Goal: Find specific page/section: Find specific page/section

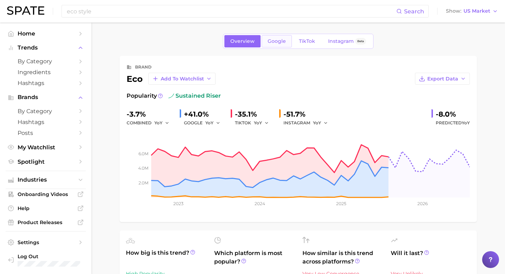
click at [285, 40] on span "Google" at bounding box center [277, 41] width 18 height 6
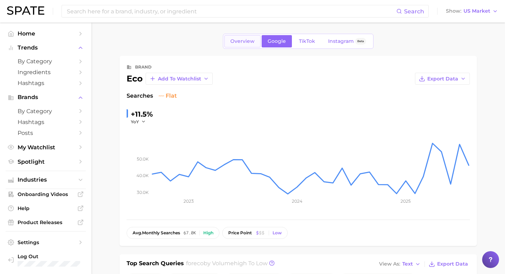
click at [252, 41] on span "Overview" at bounding box center [242, 41] width 24 height 6
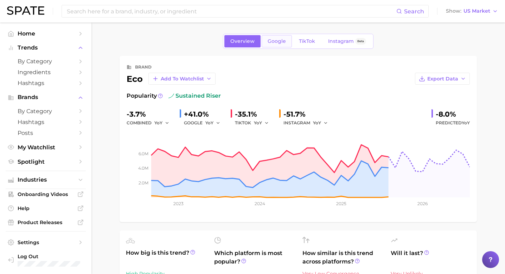
click at [277, 42] on span "Google" at bounding box center [277, 41] width 18 height 6
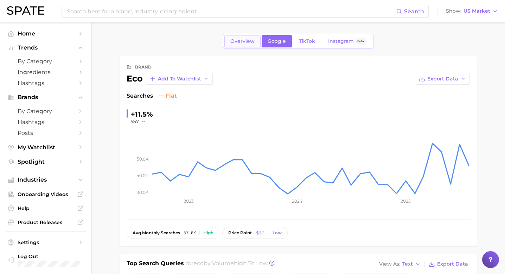
click at [253, 44] on span "Overview" at bounding box center [242, 41] width 24 height 6
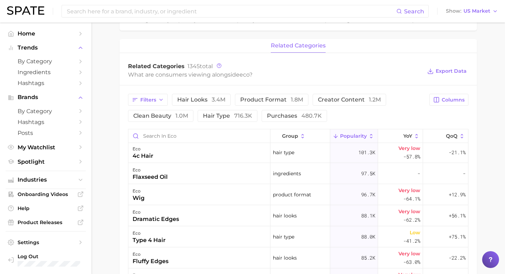
scroll to position [794, 0]
